Goal: Information Seeking & Learning: Learn about a topic

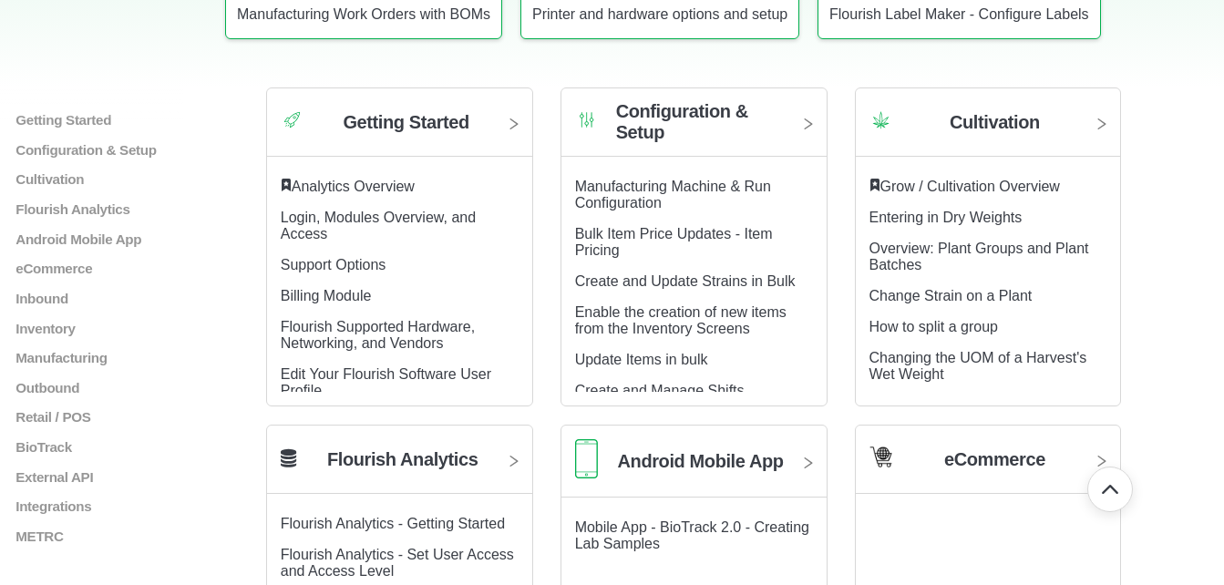
scroll to position [364, 0]
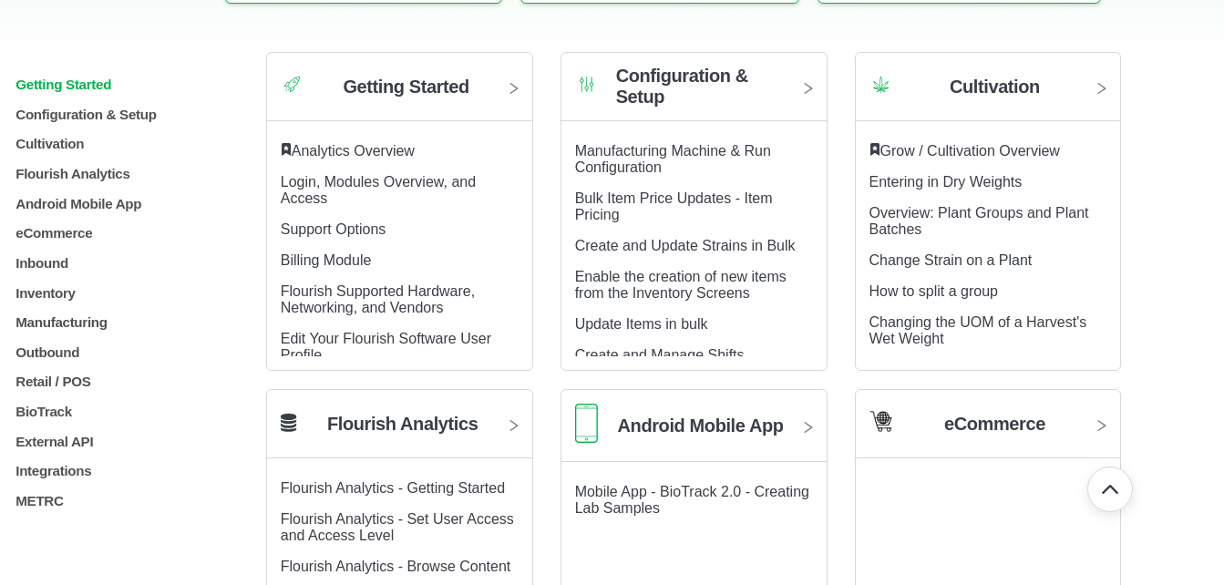
click at [87, 81] on p "Getting Started" at bounding box center [110, 84] width 193 height 15
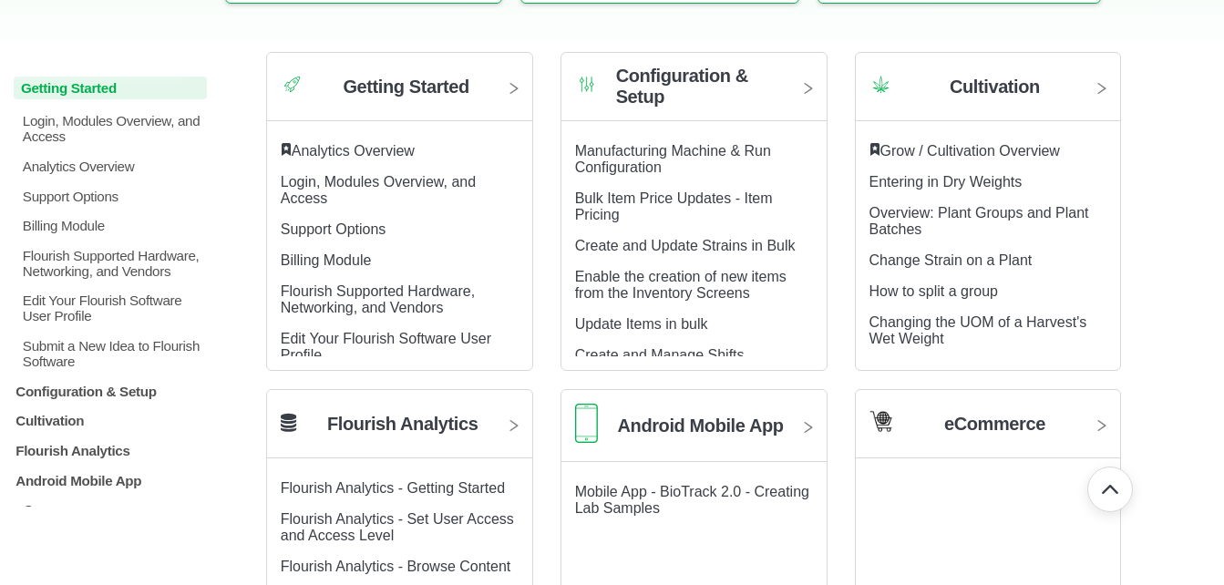
click at [87, 81] on p "Getting Started" at bounding box center [110, 88] width 193 height 23
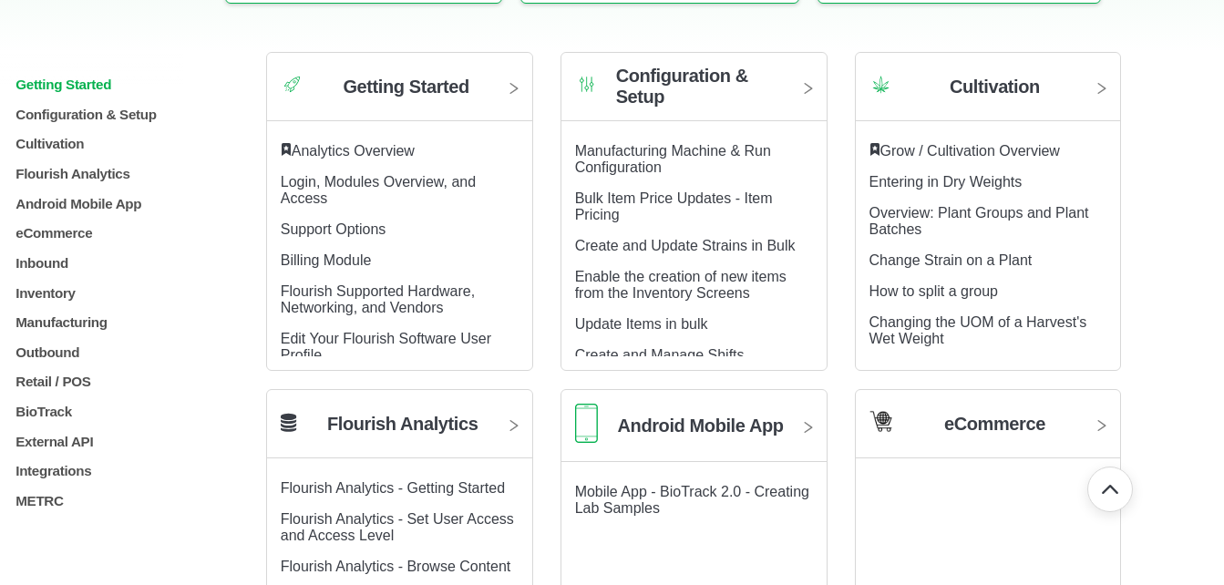
click at [45, 78] on p "Getting Started" at bounding box center [110, 84] width 193 height 15
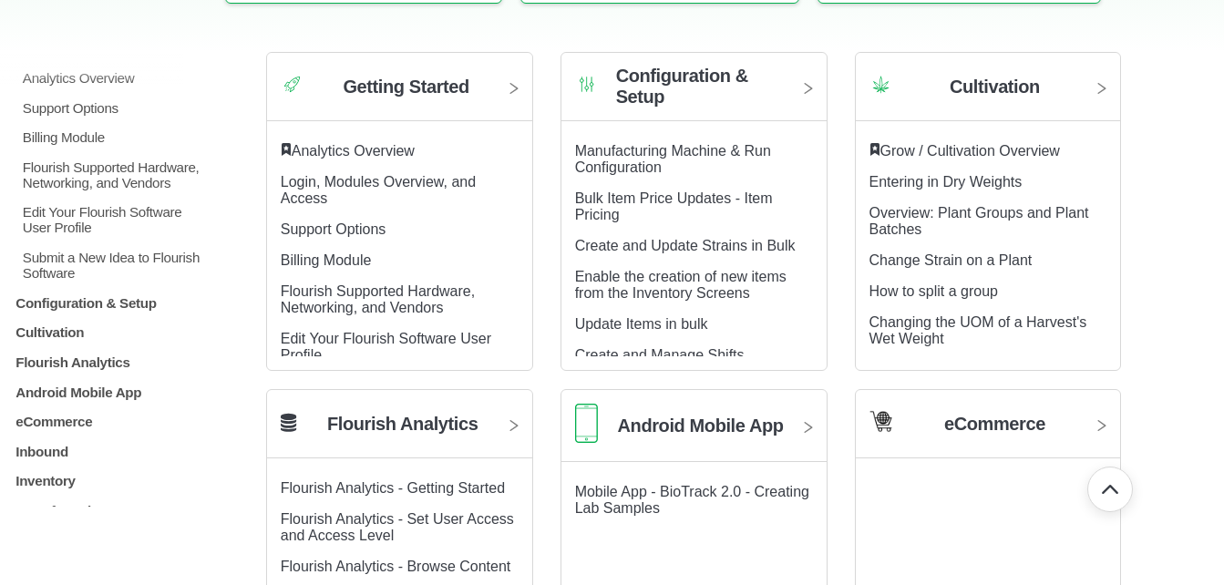
scroll to position [121, 0]
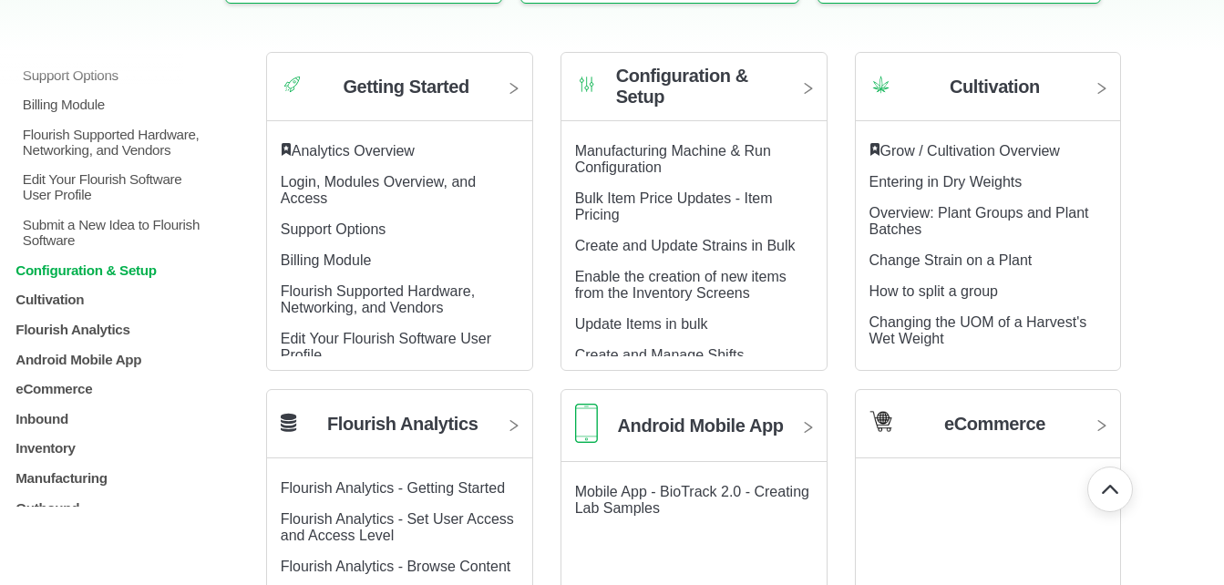
click at [70, 275] on p "Configuration & Setup" at bounding box center [110, 268] width 193 height 15
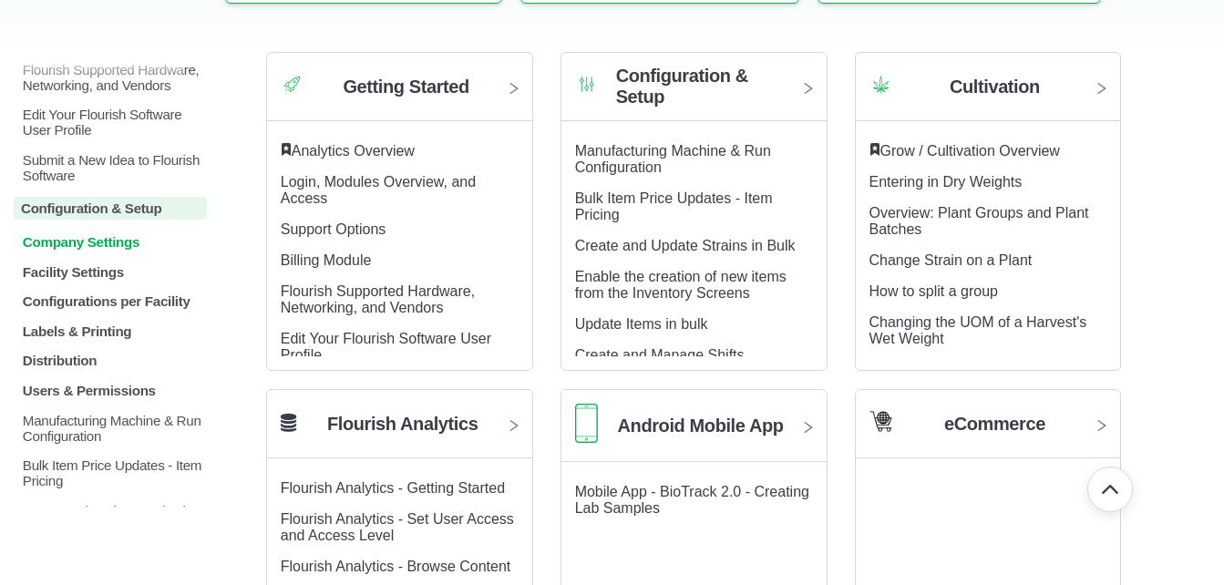
scroll to position [243, 0]
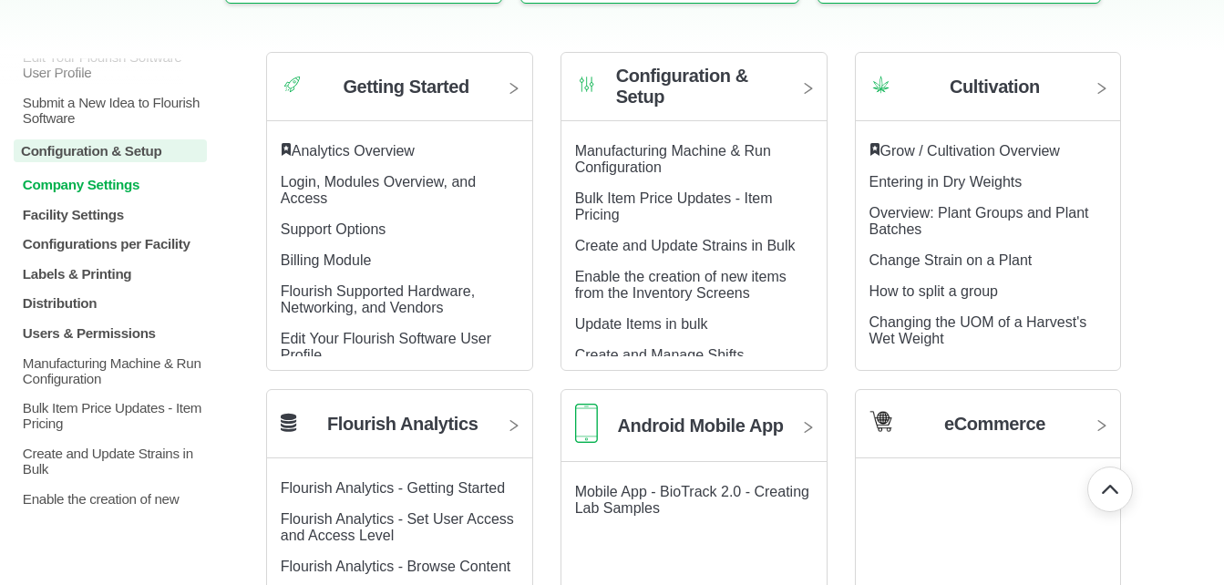
click at [87, 190] on p "Company Settings" at bounding box center [114, 184] width 186 height 15
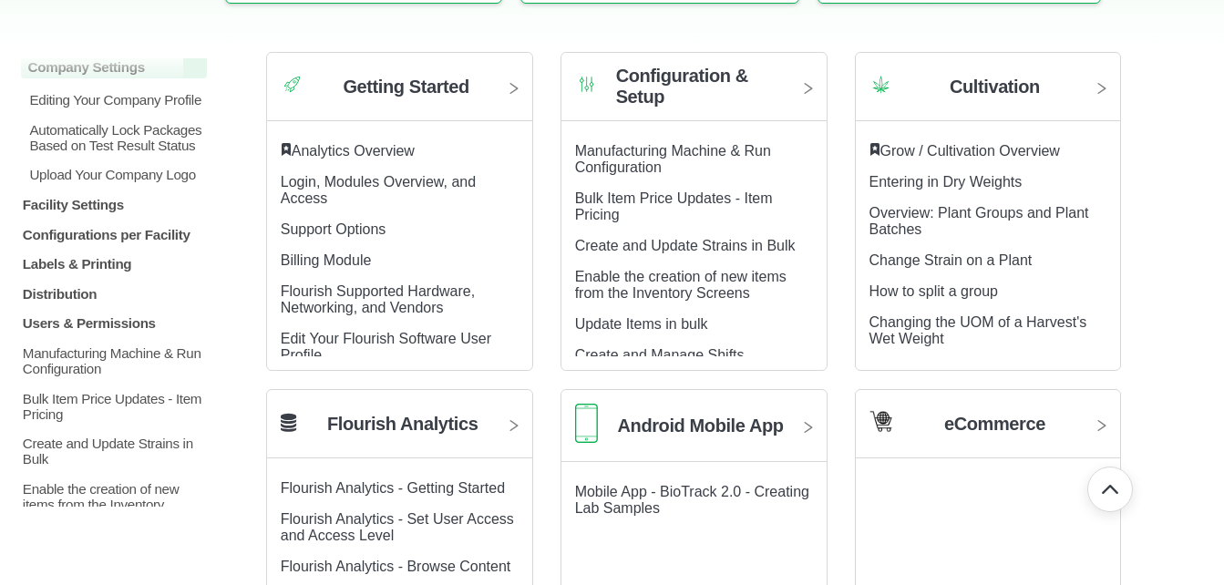
scroll to position [486, 0]
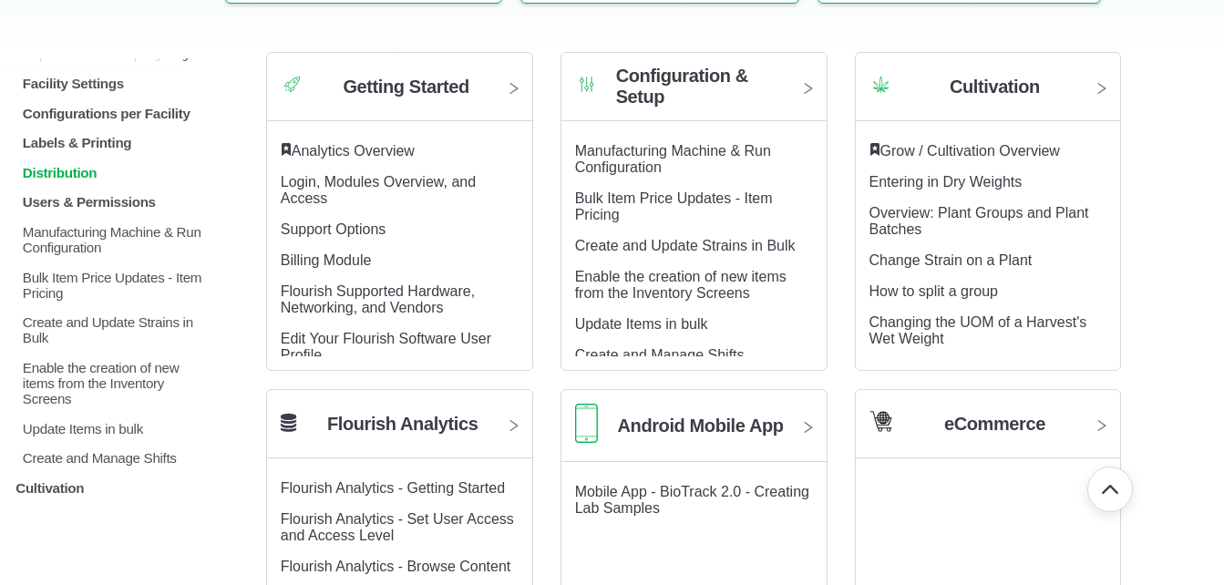
click at [79, 180] on p "Distribution" at bounding box center [114, 172] width 186 height 15
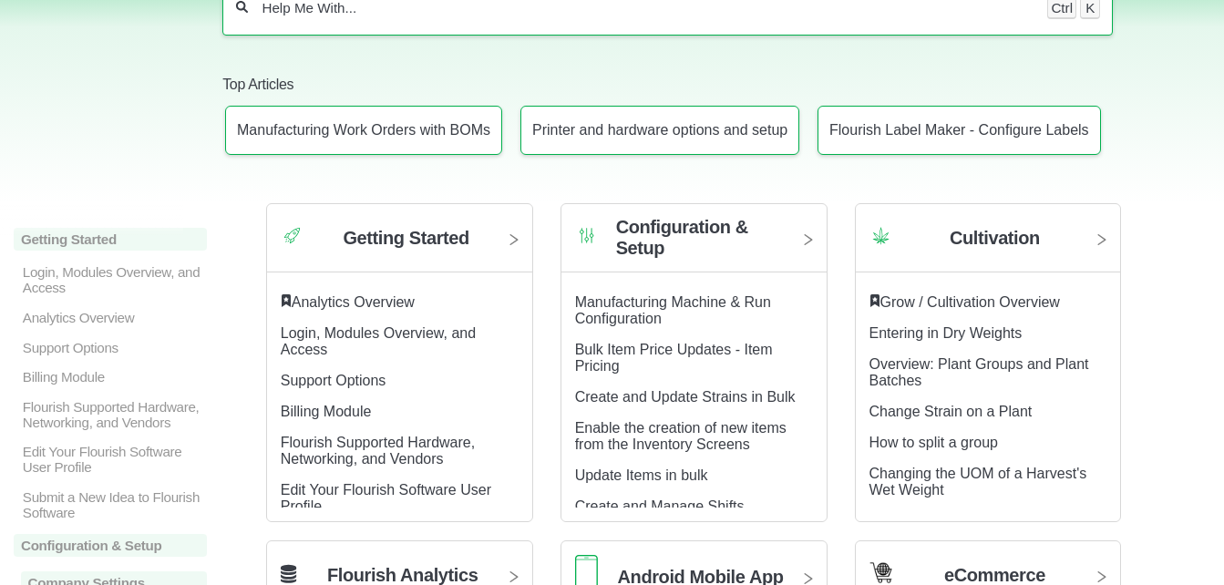
scroll to position [243, 0]
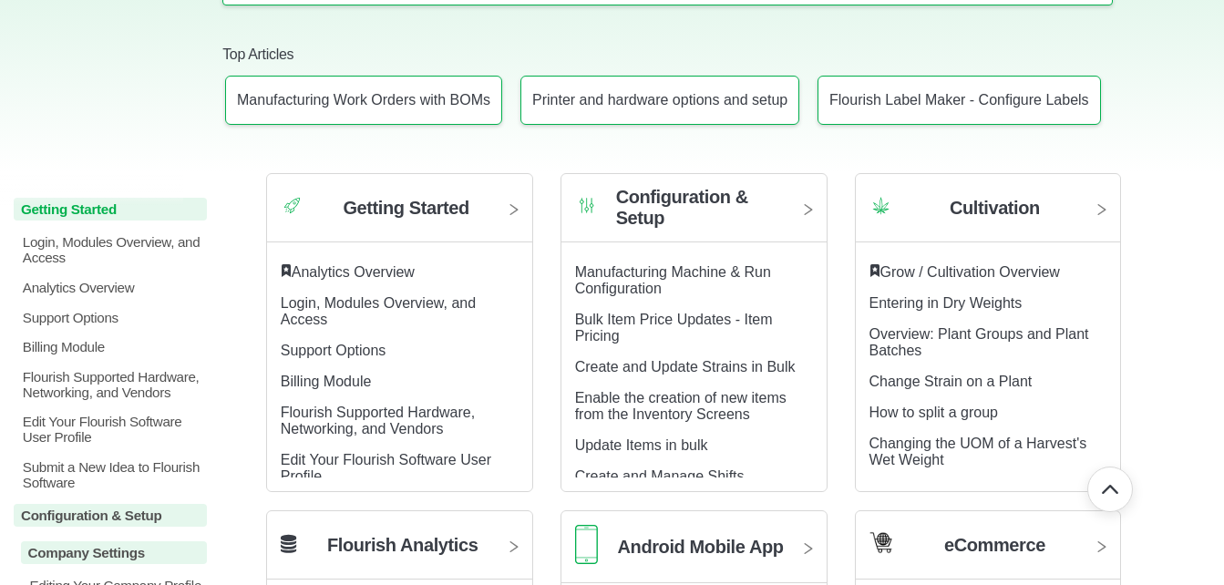
click at [72, 206] on p "Getting Started" at bounding box center [110, 209] width 193 height 23
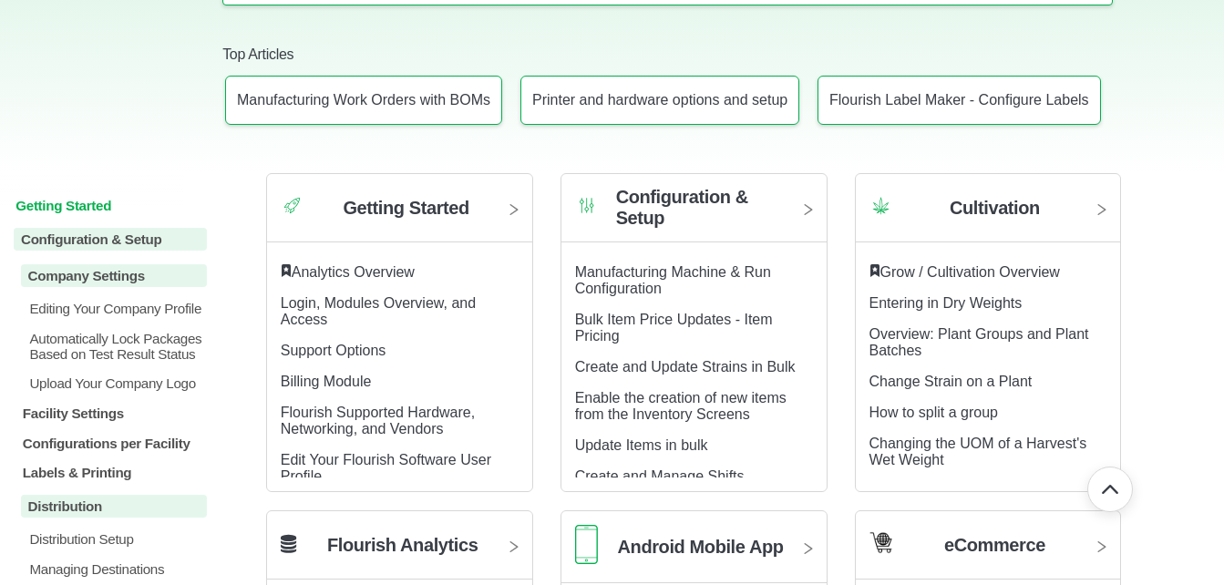
click at [76, 200] on p "Getting Started" at bounding box center [110, 205] width 193 height 15
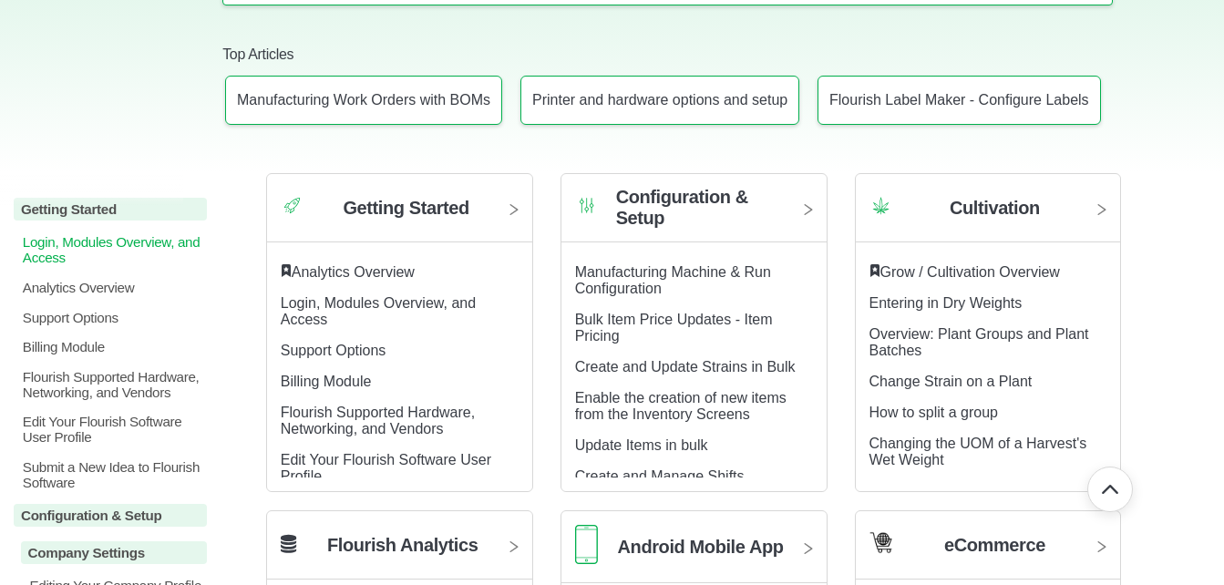
click at [76, 234] on p "Login, Modules Overview, and Access" at bounding box center [114, 249] width 186 height 31
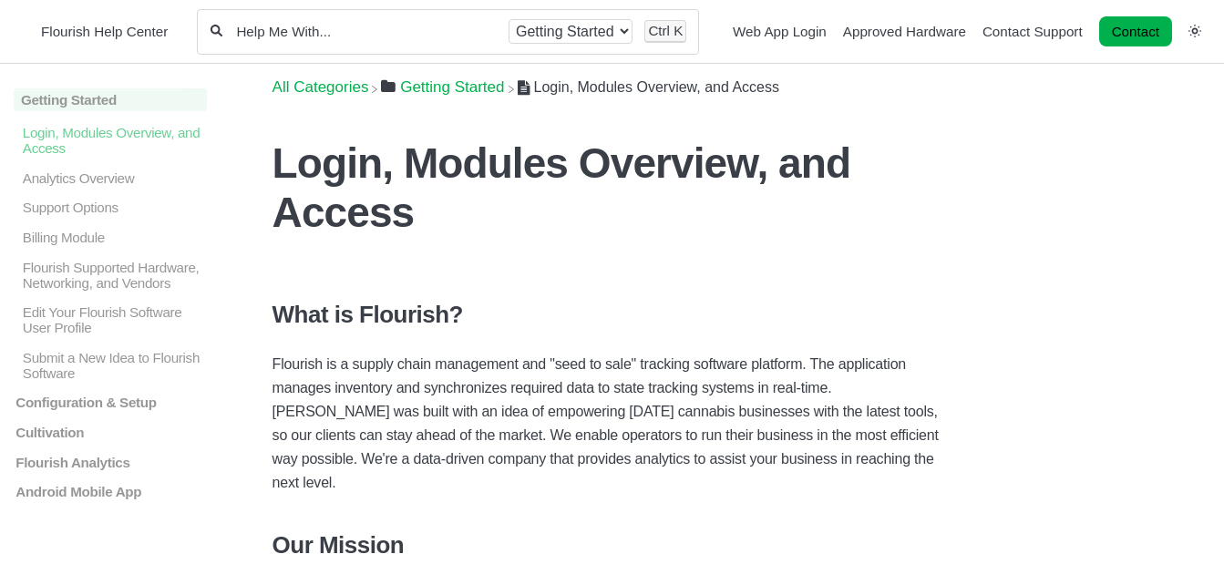
click at [457, 208] on h1 "Login, Modules Overview, and Access" at bounding box center [612, 187] width 680 height 98
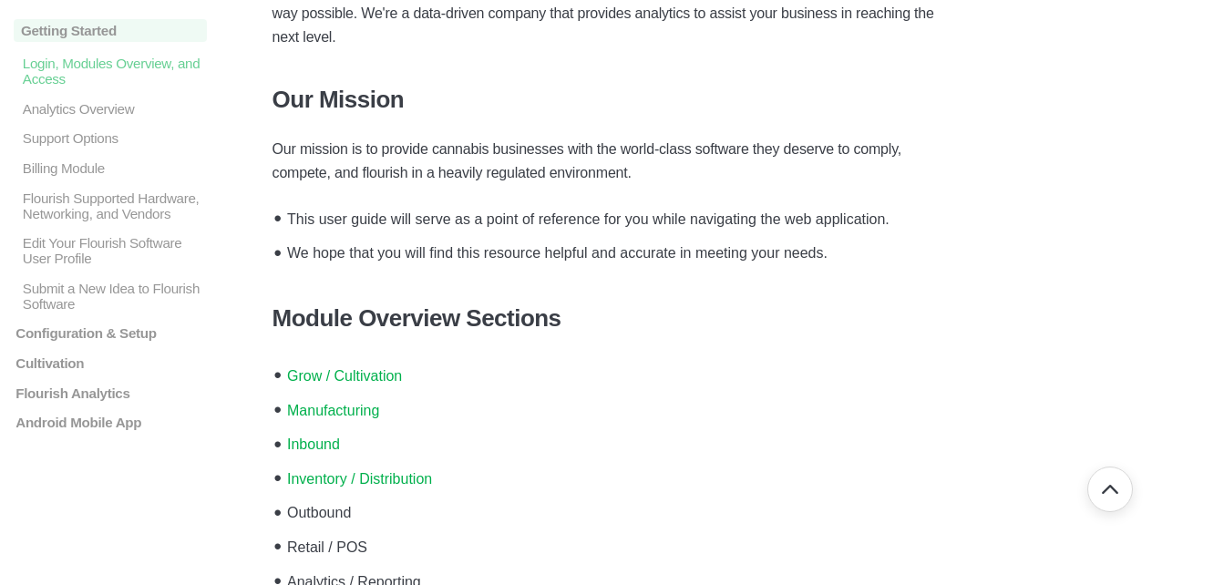
scroll to position [486, 0]
